Goal: Task Accomplishment & Management: Manage account settings

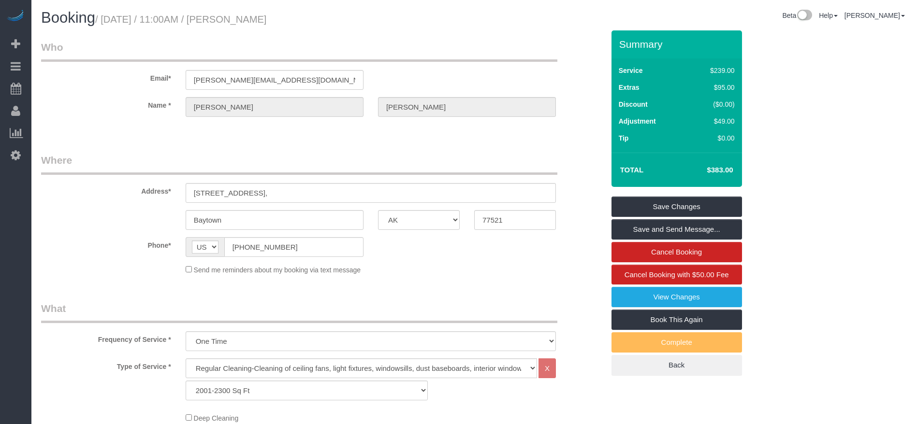
select select "[GEOGRAPHIC_DATA]"
select select "3"
select select "string:check"
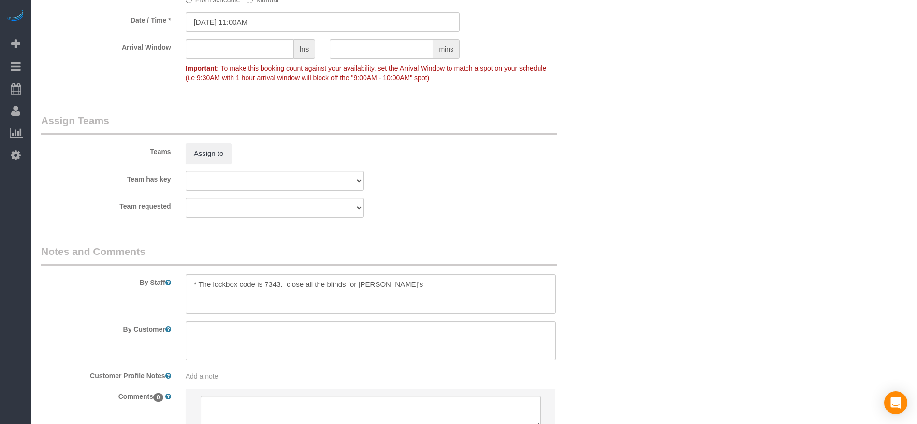
scroll to position [989, 0]
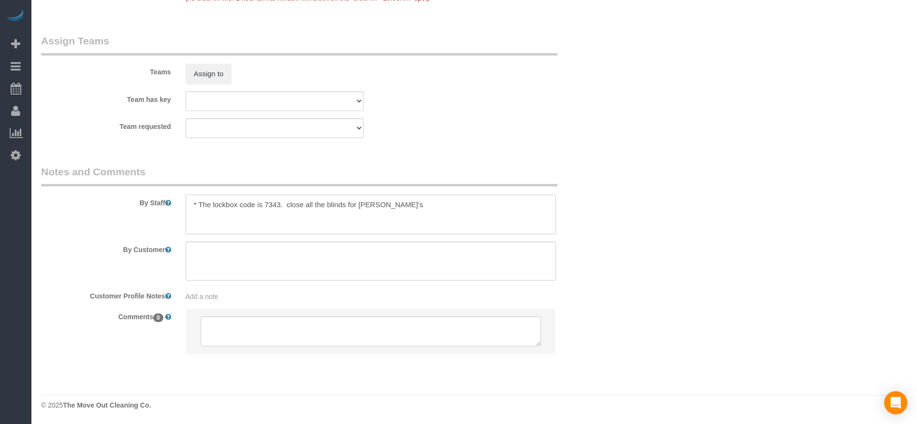
drag, startPoint x: 198, startPoint y: 201, endPoint x: 385, endPoint y: 206, distance: 187.2
click at [385, 206] on textarea at bounding box center [371, 215] width 370 height 40
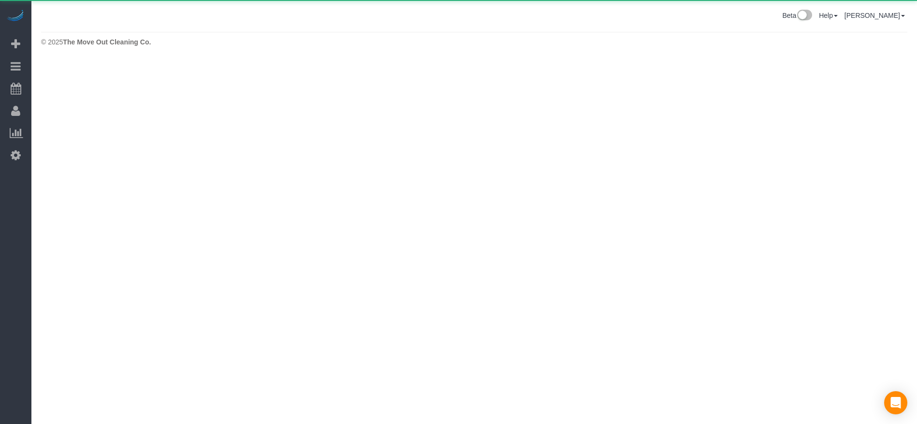
scroll to position [0, 0]
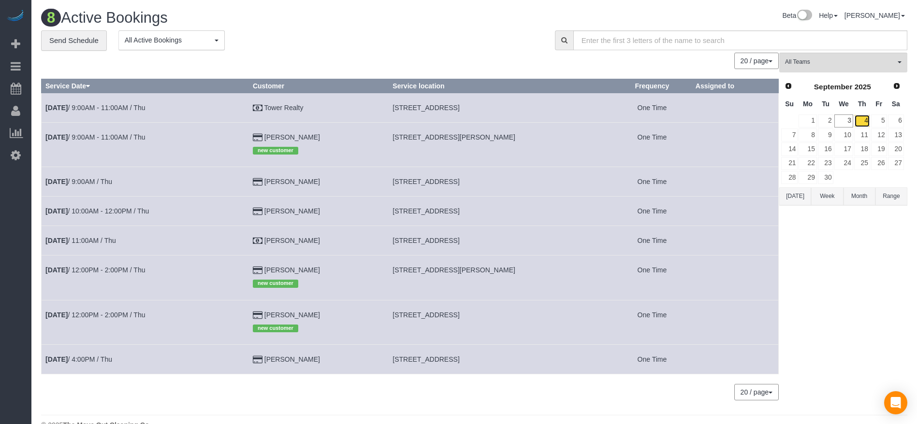
click at [863, 120] on link "4" at bounding box center [862, 121] width 16 height 13
drag, startPoint x: 388, startPoint y: 108, endPoint x: 535, endPoint y: 110, distance: 147.0
click at [535, 110] on td "[STREET_ADDRESS]" at bounding box center [501, 107] width 224 height 29
copy span "[STREET_ADDRESS]"
click at [133, 105] on link "[DATE] 9:00AM - 11:00AM / Thu" at bounding box center [95, 108] width 100 height 8
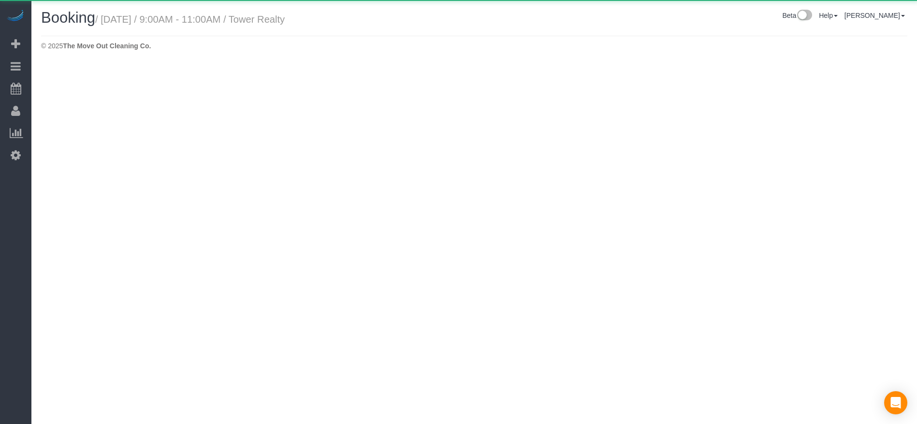
select select "[GEOGRAPHIC_DATA]"
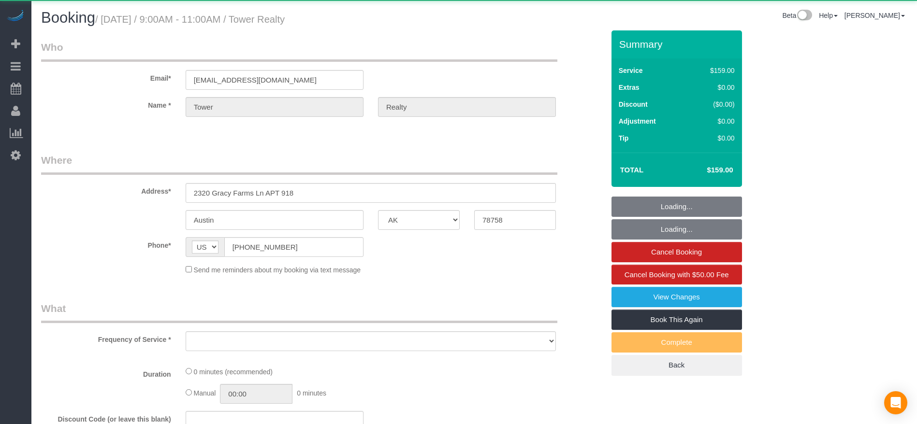
select select "3"
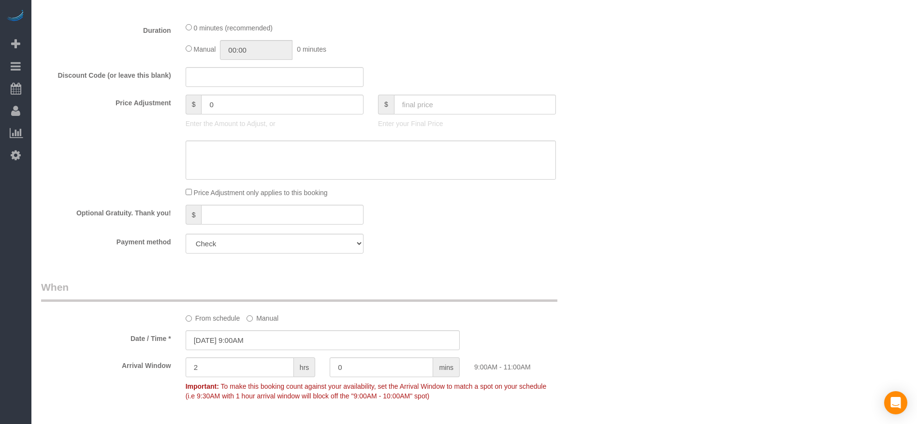
select select "object:1754"
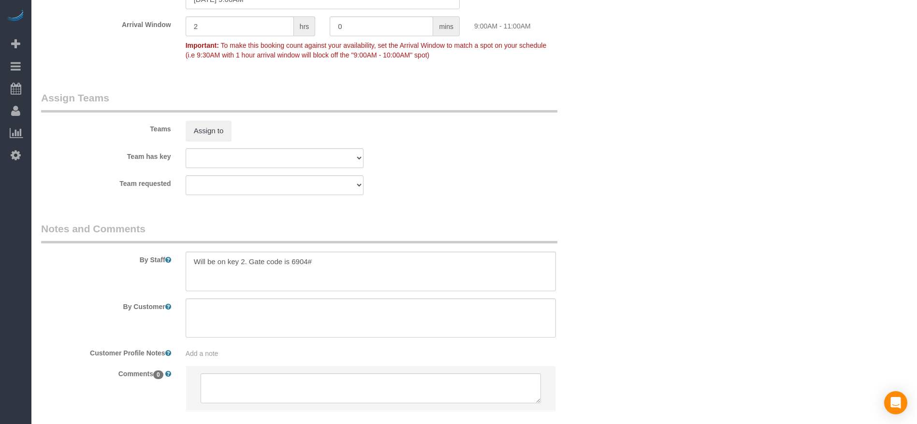
scroll to position [978, 0]
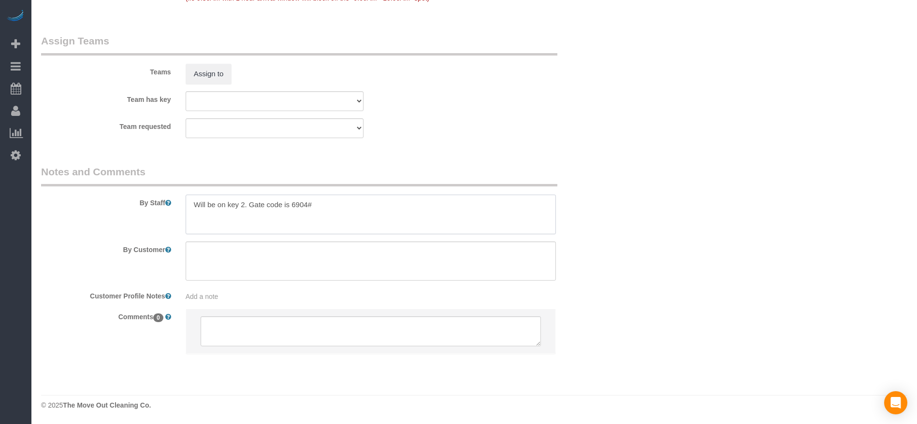
drag, startPoint x: 190, startPoint y: 202, endPoint x: 339, endPoint y: 211, distance: 149.2
click at [339, 211] on textarea at bounding box center [371, 215] width 370 height 40
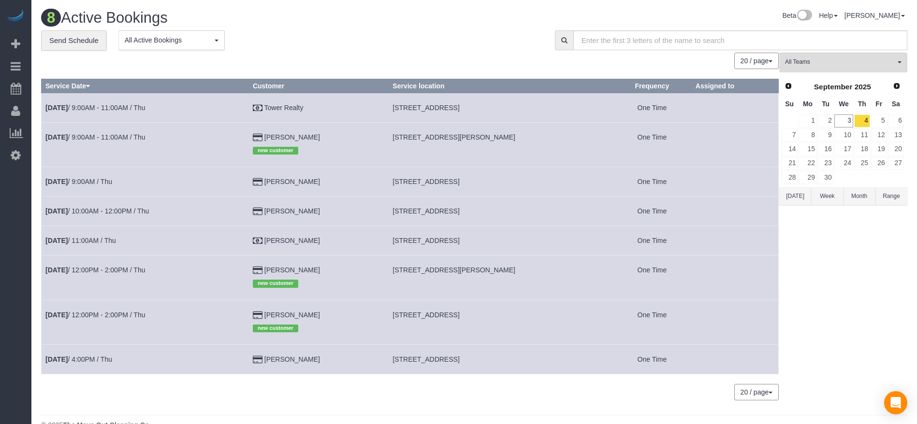
click at [795, 193] on button "[DATE]" at bounding box center [795, 197] width 32 height 18
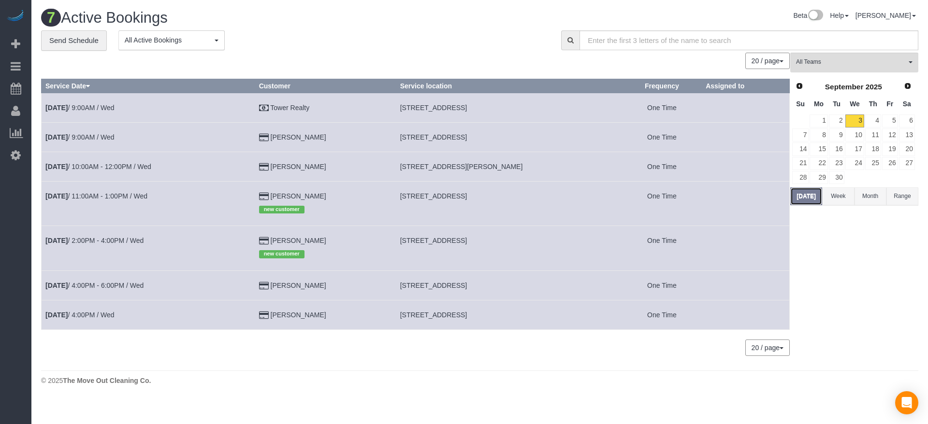
click at [802, 192] on button "[DATE]" at bounding box center [806, 197] width 32 height 18
drag, startPoint x: 398, startPoint y: 107, endPoint x: 531, endPoint y: 109, distance: 133.0
click at [531, 109] on td "[STREET_ADDRESS]" at bounding box center [509, 107] width 226 height 29
copy span "[STREET_ADDRESS]"
click at [875, 118] on link "4" at bounding box center [873, 121] width 16 height 13
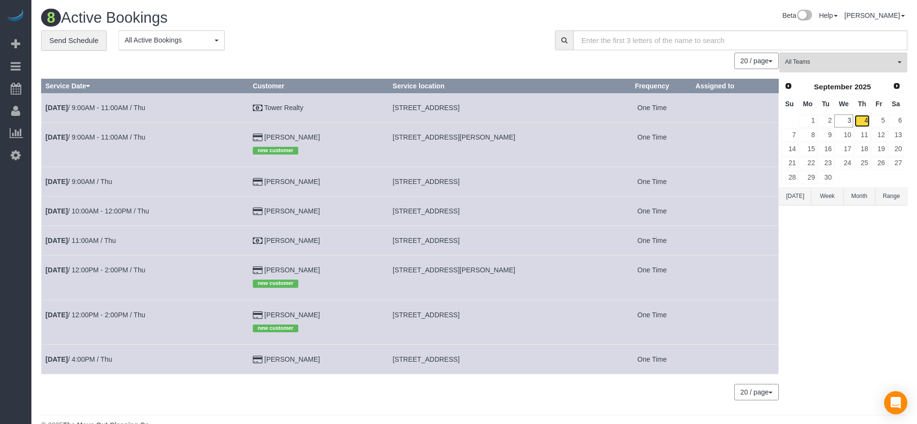
click at [866, 121] on link "4" at bounding box center [862, 121] width 16 height 13
click at [800, 191] on button "[DATE]" at bounding box center [795, 197] width 32 height 18
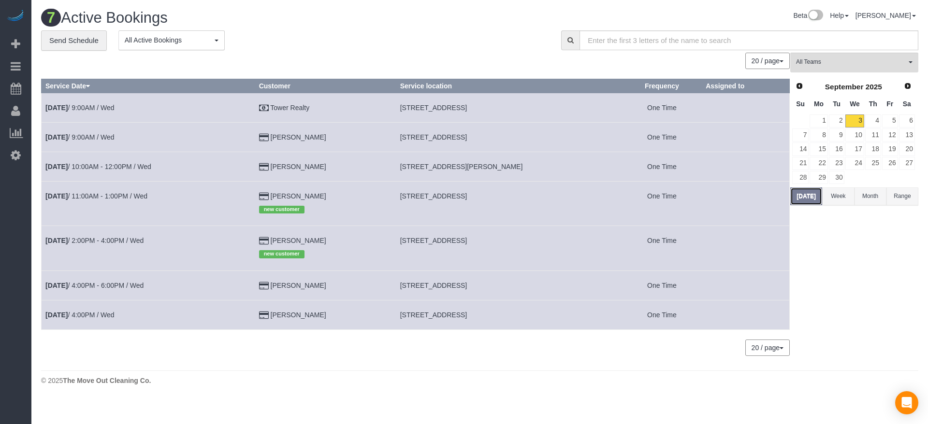
click at [800, 191] on button "[DATE]" at bounding box center [806, 197] width 32 height 18
click at [104, 103] on td "[DATE] 9:00AM / Wed" at bounding box center [149, 107] width 214 height 29
click at [88, 107] on link "[DATE] 9:00AM / Wed" at bounding box center [79, 108] width 69 height 8
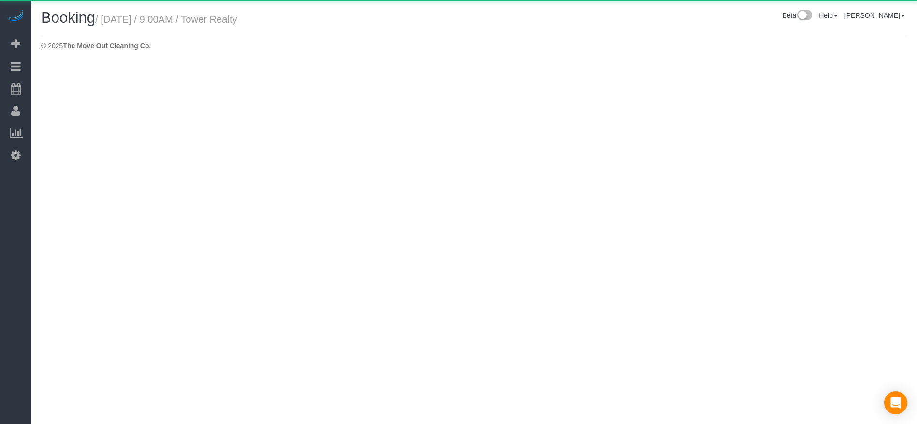
select select "[GEOGRAPHIC_DATA]"
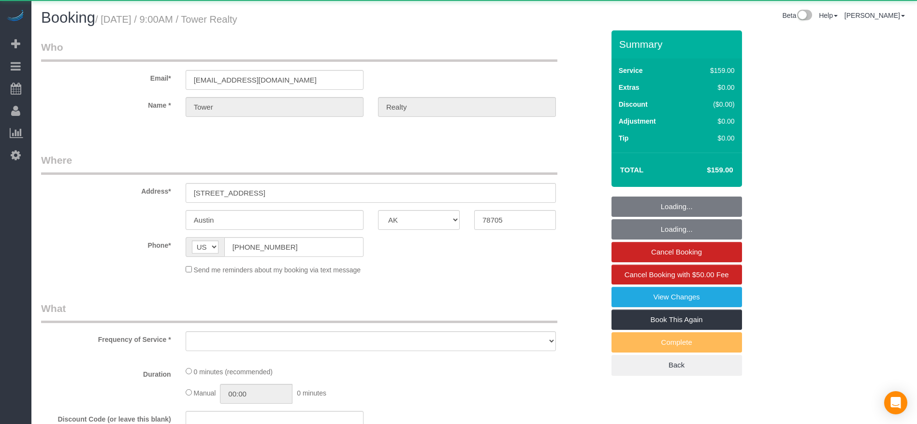
select select "object:2895"
select select "3"
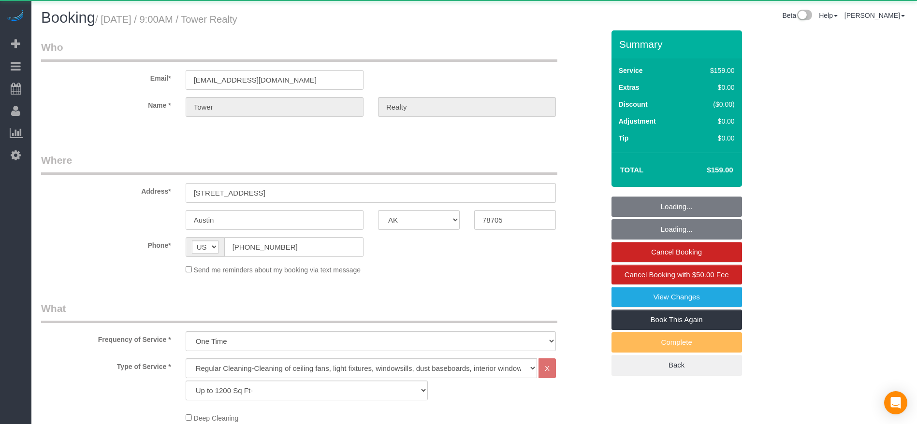
select select "object:2979"
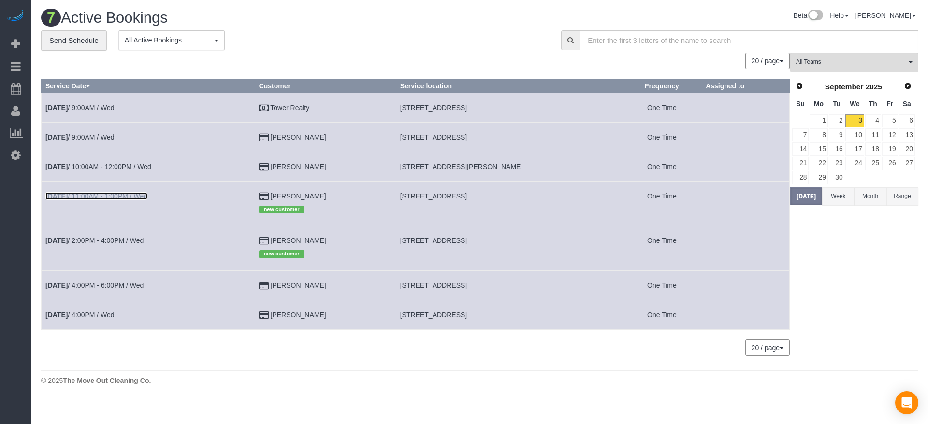
click at [139, 198] on link "[DATE] 11:00AM - 1:00PM / Wed" at bounding box center [96, 196] width 102 height 8
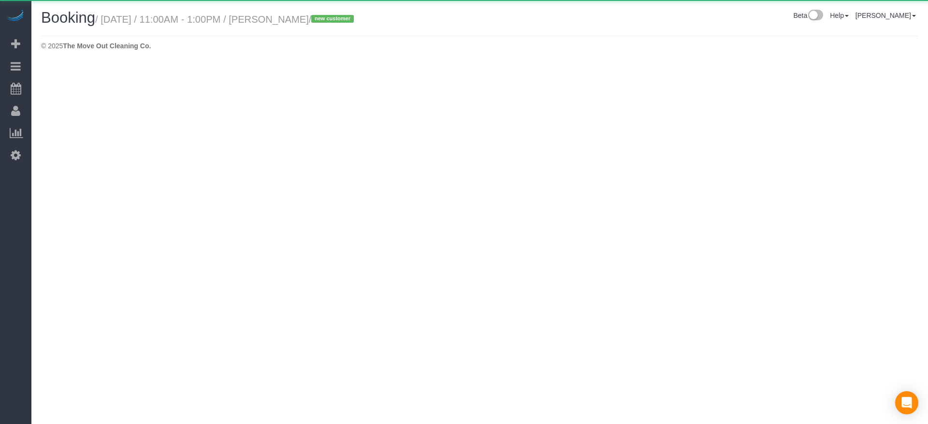
select select "[GEOGRAPHIC_DATA]"
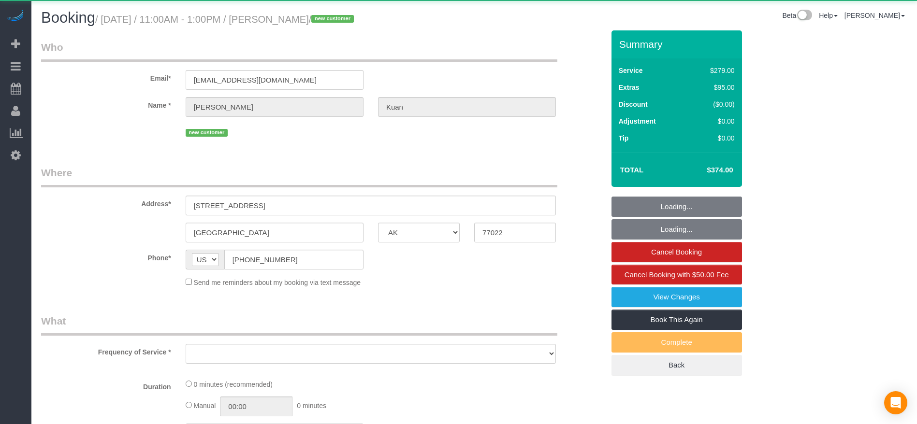
select select "object:3456"
select select "string:fspay-0923c2db-5f7b-4f02-a91b-b32eed5d2e7a"
select select "3"
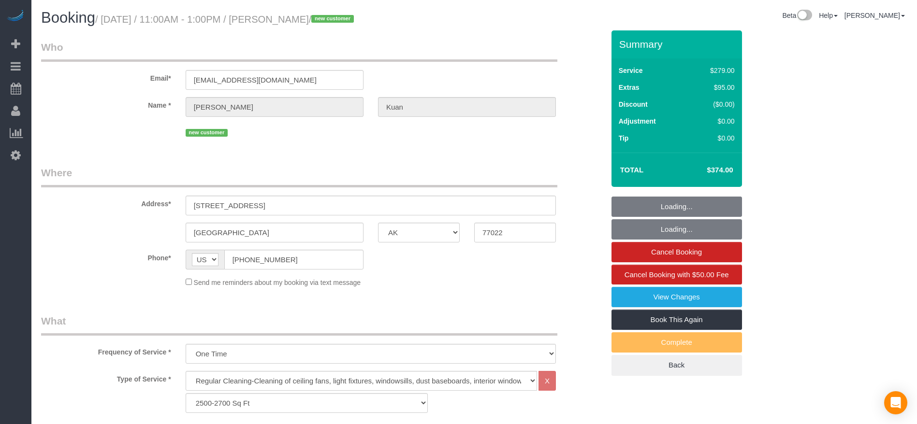
select select "object:3543"
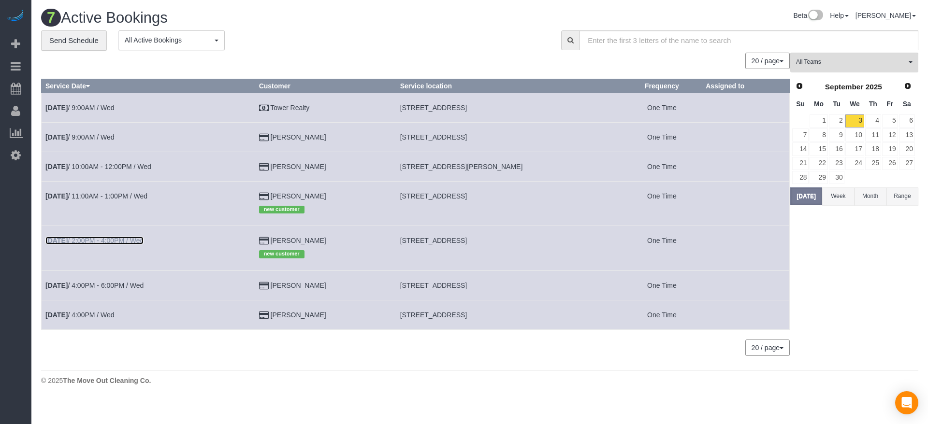
click at [60, 239] on b "[DATE]" at bounding box center [56, 241] width 22 height 8
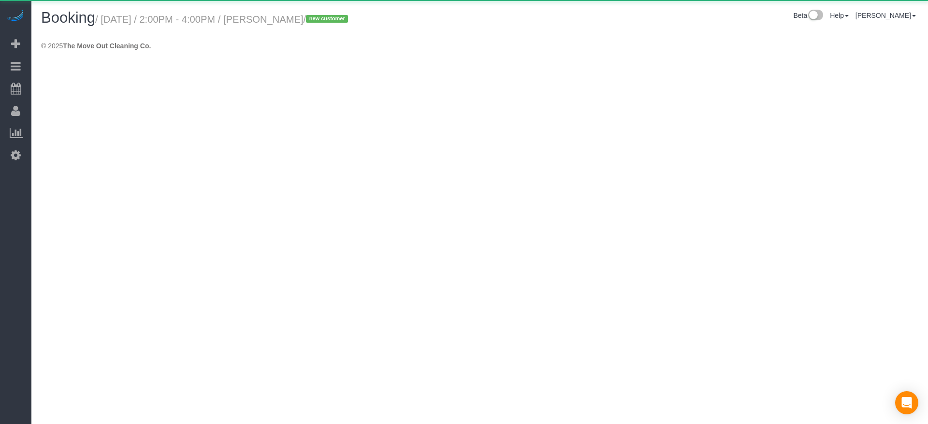
select select "[GEOGRAPHIC_DATA]"
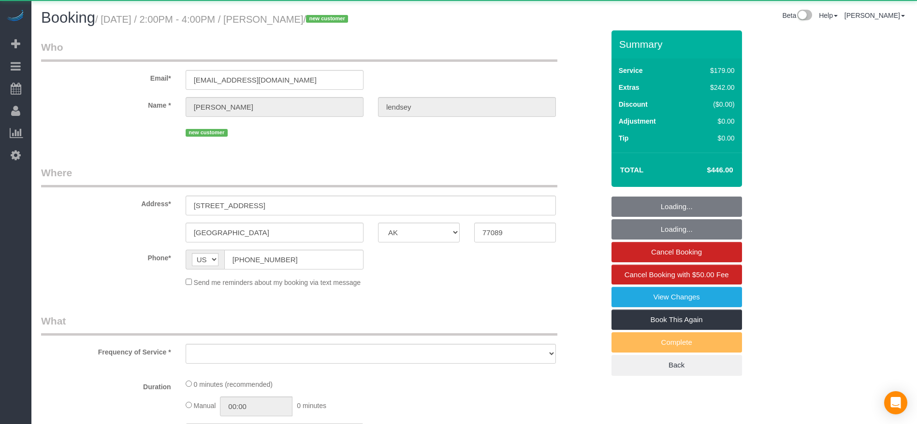
select select "object:4020"
select select "string:fspay-6127a8f5-3143-4e5e-89cc-81f7b4360565"
select select "3"
select select "spot77"
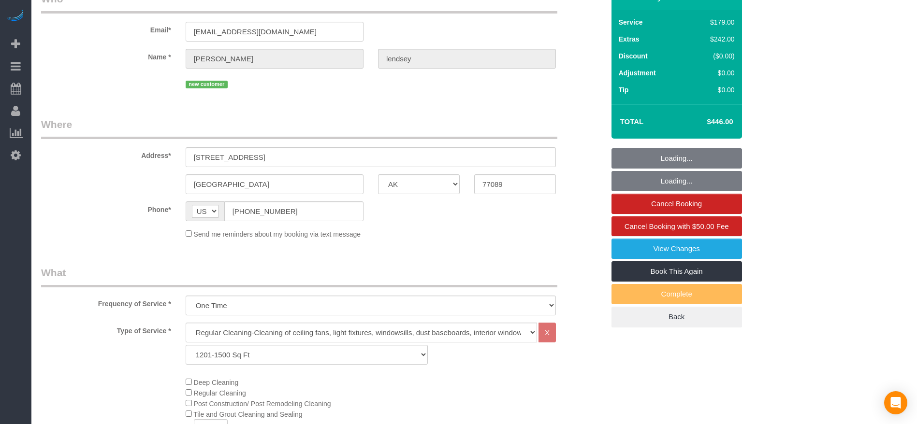
select select "object:4098"
select select "spot94"
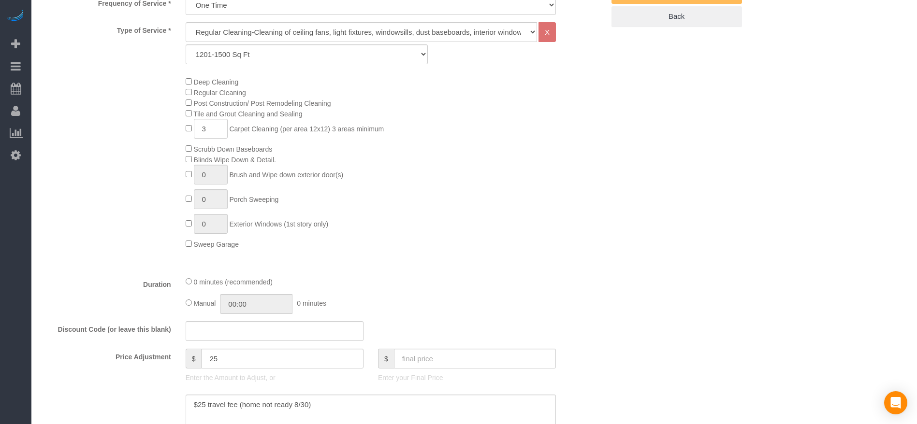
scroll to position [363, 0]
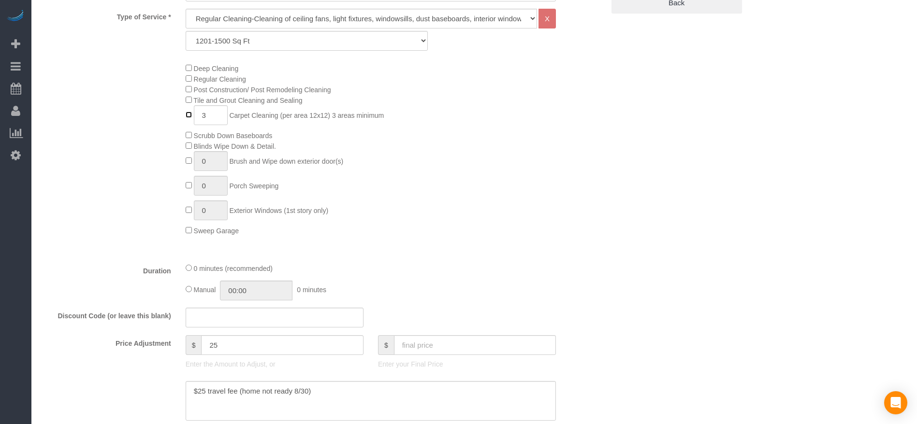
type input "0"
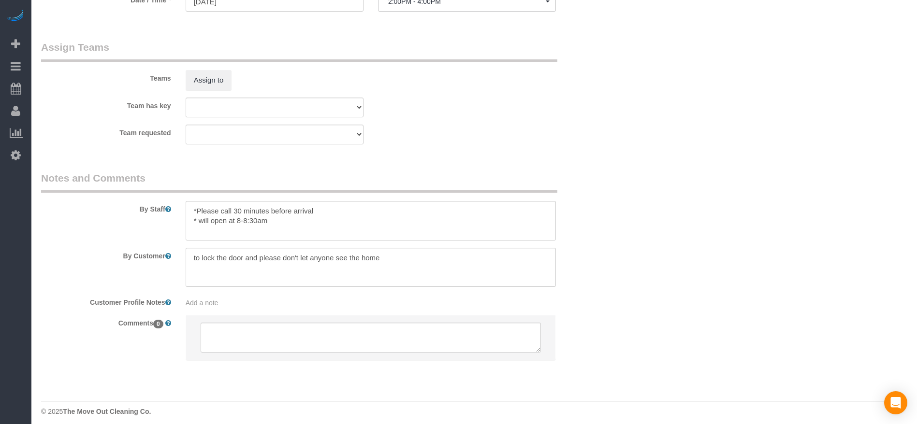
scroll to position [949, 0]
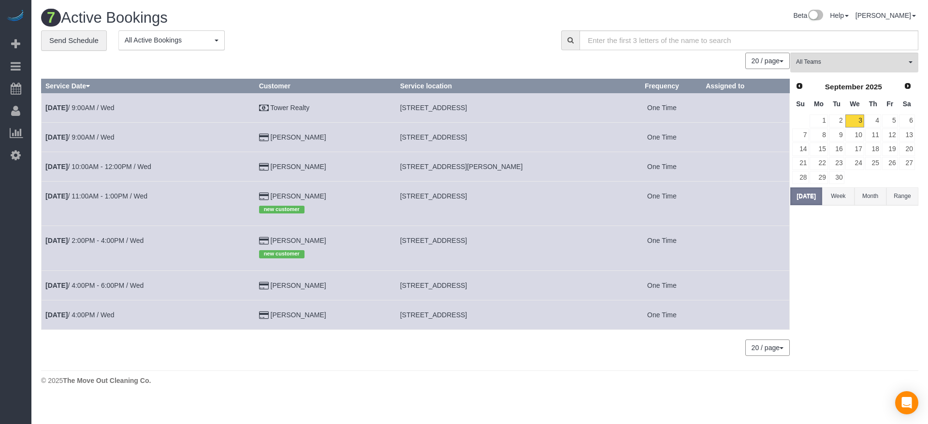
click at [126, 281] on td "[DATE] 4:00PM - 6:00PM / Wed" at bounding box center [149, 285] width 214 height 29
click at [125, 284] on link "[DATE] 4:00PM - 6:00PM / Wed" at bounding box center [94, 286] width 98 height 8
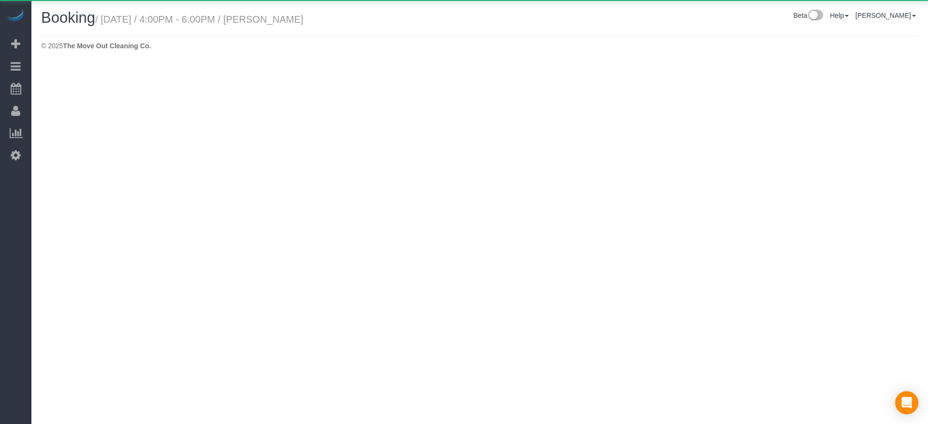
select select "[GEOGRAPHIC_DATA]"
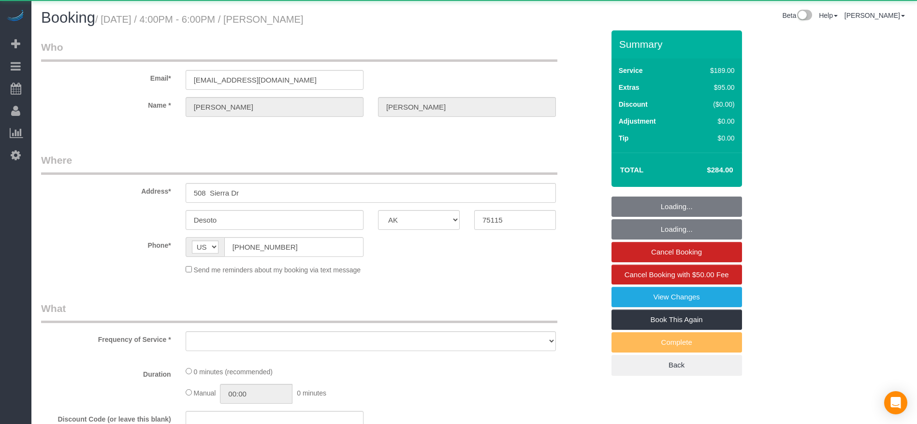
select select "object:4572"
select select "string:fspay-d2ff4b42-4623-44f7-b64d-f1808453b140"
select select "object:4584"
select select "3"
